Goal: Task Accomplishment & Management: Use online tool/utility

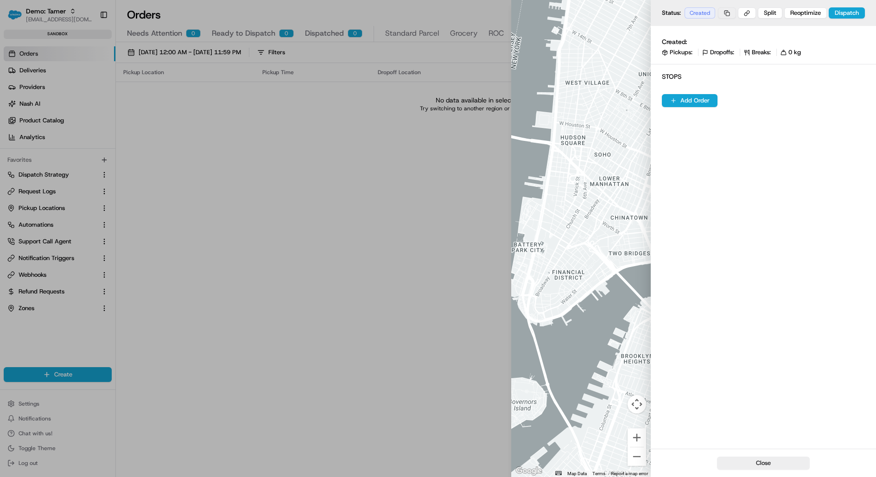
click at [734, 14] on button at bounding box center [727, 12] width 18 height 11
click at [864, 10] on button "Notifications (F8)" at bounding box center [861, 15] width 11 height 11
click at [682, 40] on span "Created:" at bounding box center [674, 41] width 25 height 9
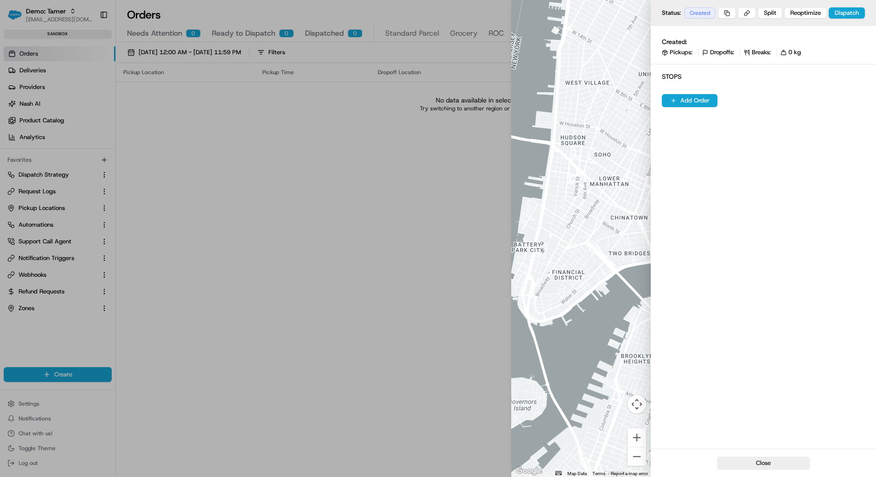
click at [40, 27] on div at bounding box center [438, 238] width 876 height 477
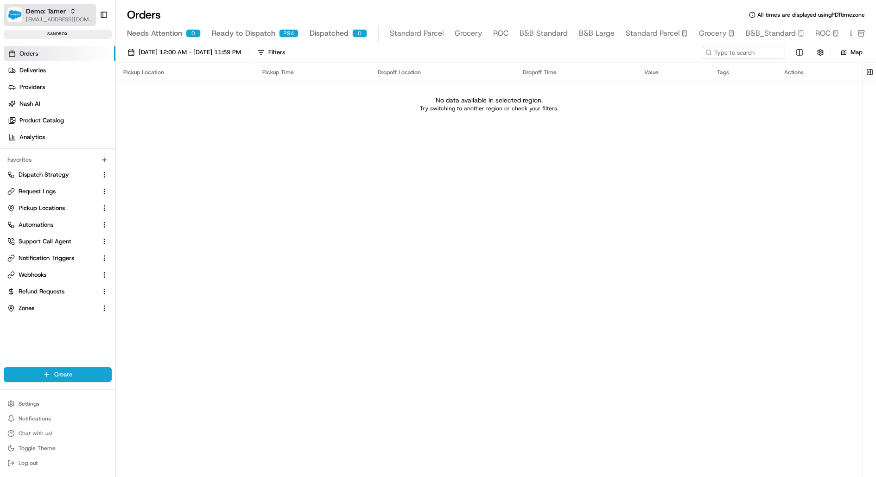
click at [43, 16] on span "[EMAIL_ADDRESS][DOMAIN_NAME]" at bounding box center [59, 19] width 66 height 7
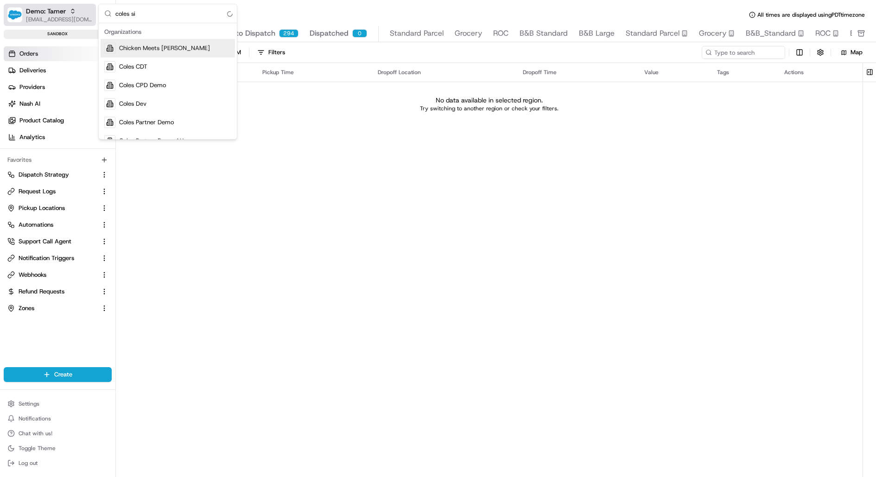
type input "coles sit"
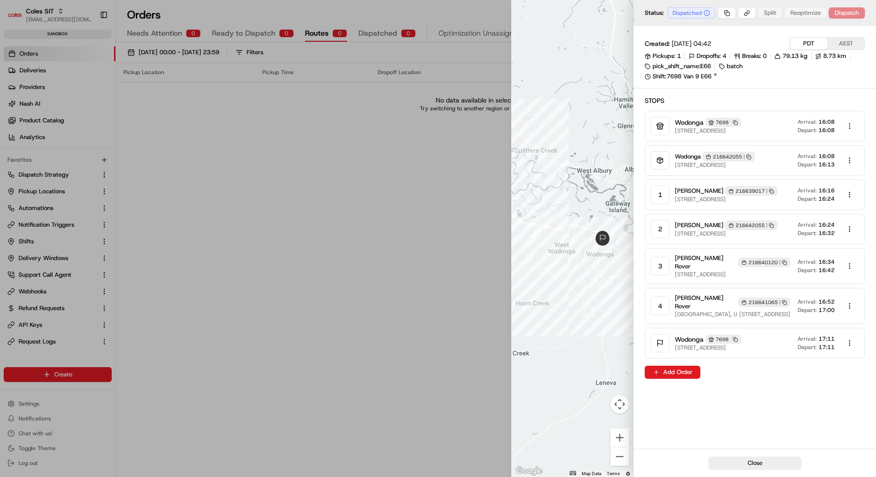
click at [852, 126] on body "Coles SIT kareem@usenash.com Toggle Sidebar sandbox Orders Deliveries Providers…" at bounding box center [438, 238] width 876 height 477
click at [751, 17] on div at bounding box center [438, 238] width 876 height 477
click at [751, 15] on body "Coles SIT kareem@usenash.com Toggle Sidebar sandbox Orders Deliveries Providers…" at bounding box center [438, 238] width 876 height 477
click at [749, 39] on div "Copy Job Link" at bounding box center [750, 44] width 64 height 14
click at [729, 13] on body "Coles SIT kareem@usenash.com Toggle Sidebar sandbox Orders Deliveries Providers…" at bounding box center [438, 238] width 876 height 477
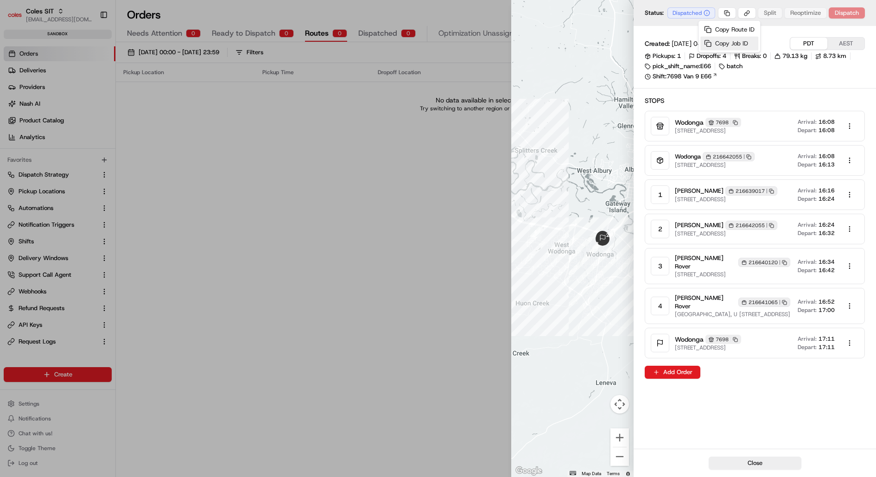
click at [725, 42] on div "Copy Job ID" at bounding box center [730, 44] width 58 height 14
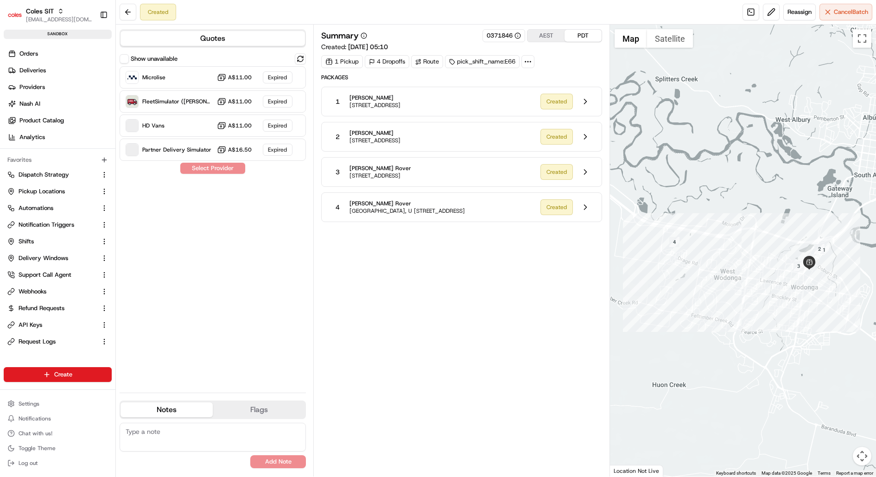
click at [530, 58] on icon at bounding box center [528, 62] width 8 height 8
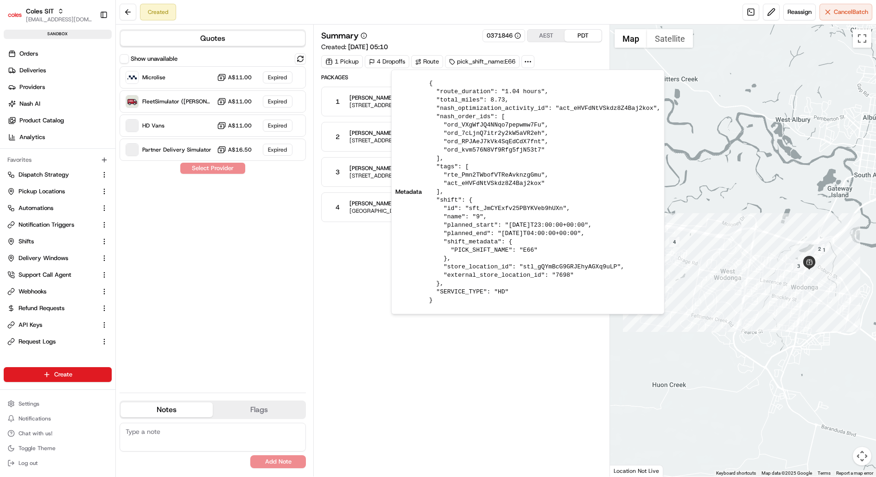
click at [539, 58] on div "1 Pickup 4 Dropoffs Route pick_shift_name:E66" at bounding box center [461, 61] width 281 height 13
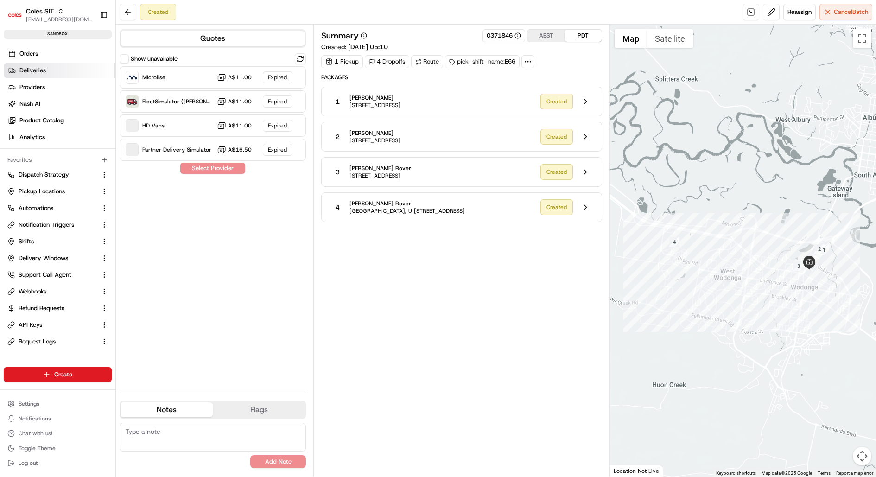
click at [40, 72] on span "Deliveries" at bounding box center [32, 70] width 26 height 8
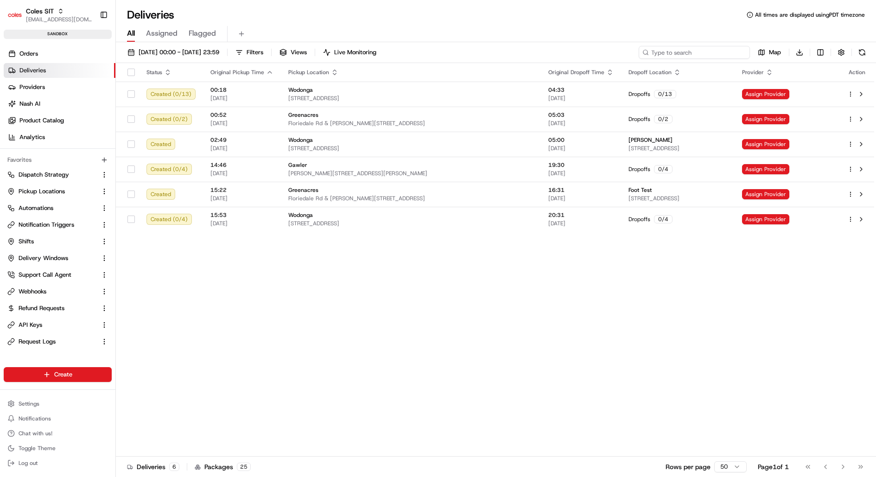
click at [700, 52] on input at bounding box center [694, 52] width 111 height 13
paste input "job_7mdmLun88uUEpeMhoJumiG"
type input "job_7mdmLun88uUEpeMhoJumiG"
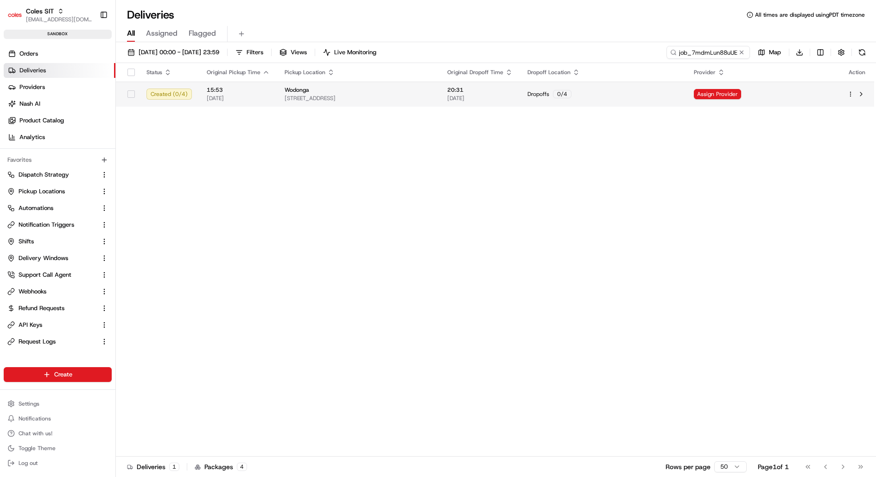
click at [854, 94] on html "Coles SIT kareem@usenash.com Toggle Sidebar sandbox Orders Deliveries Providers…" at bounding box center [438, 238] width 876 height 477
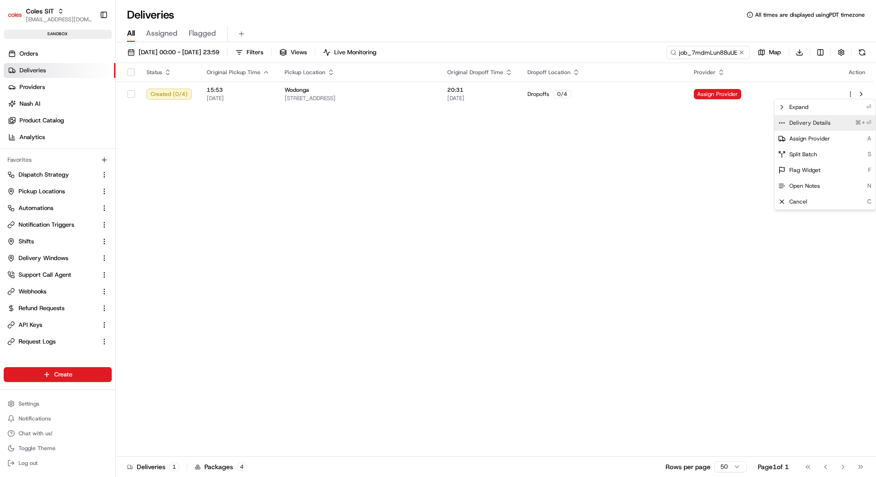
click at [840, 120] on div "Delivery Details ⌘+⏎" at bounding box center [825, 123] width 101 height 16
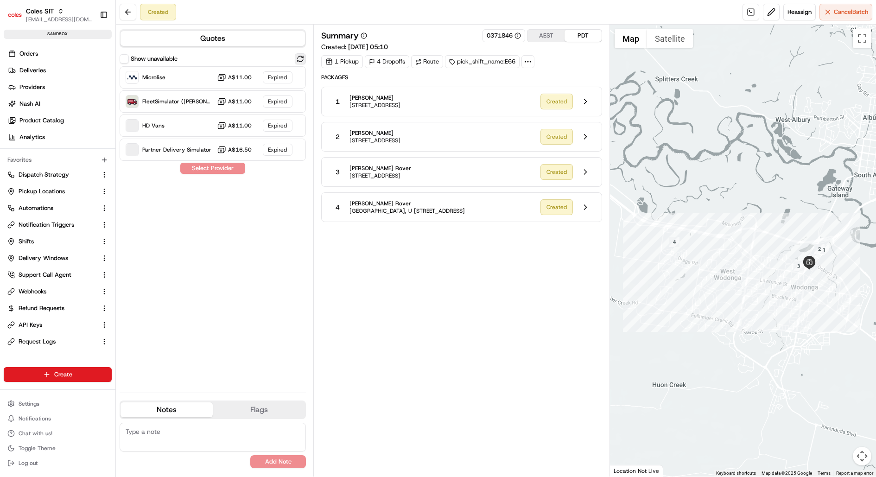
click at [299, 58] on button at bounding box center [300, 58] width 11 height 11
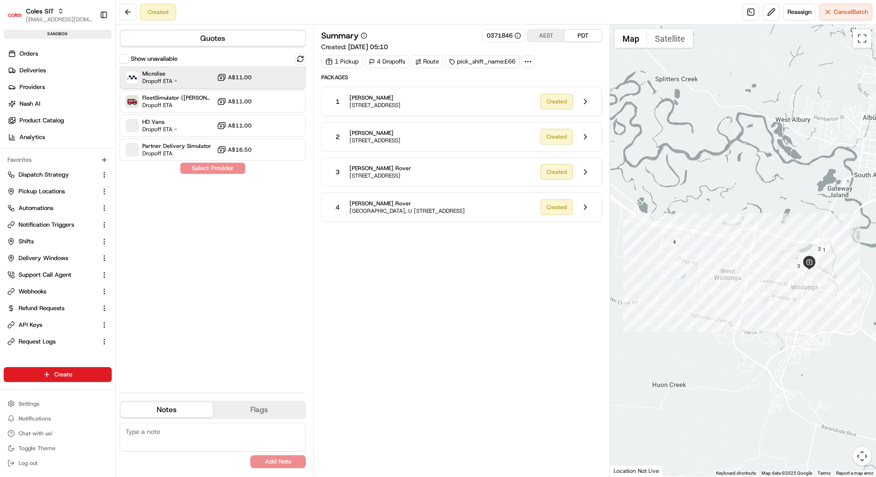
click at [285, 71] on div "Microlise Dropoff ETA - A$11.00" at bounding box center [213, 77] width 186 height 22
click at [226, 169] on button "Assign Provider" at bounding box center [213, 168] width 66 height 11
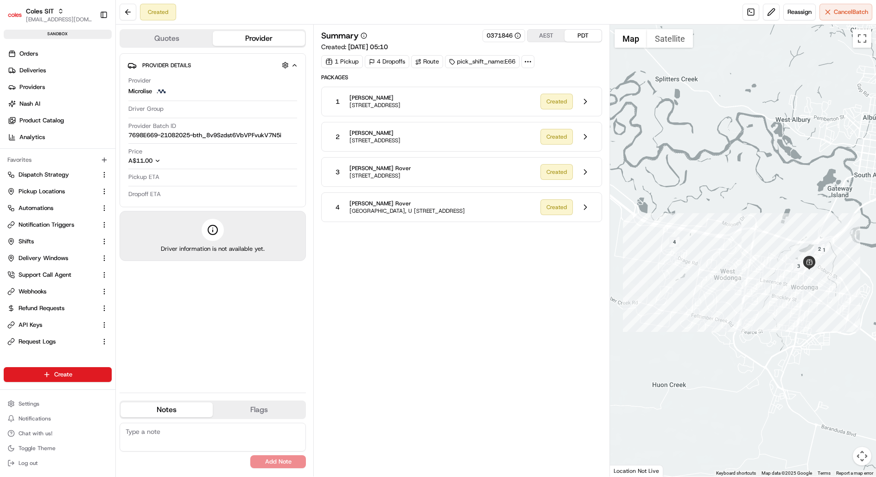
click at [525, 59] on icon at bounding box center [528, 62] width 8 height 8
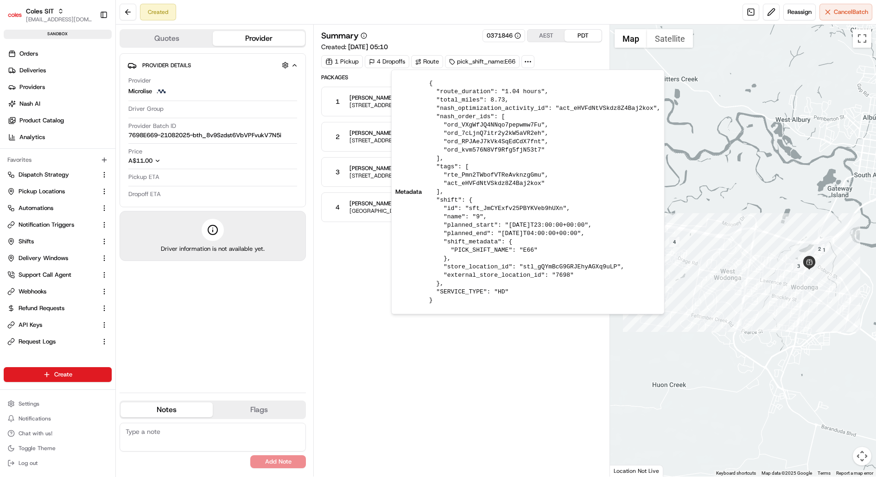
click at [525, 59] on icon at bounding box center [528, 62] width 8 height 8
